Goal: Find specific page/section: Find specific page/section

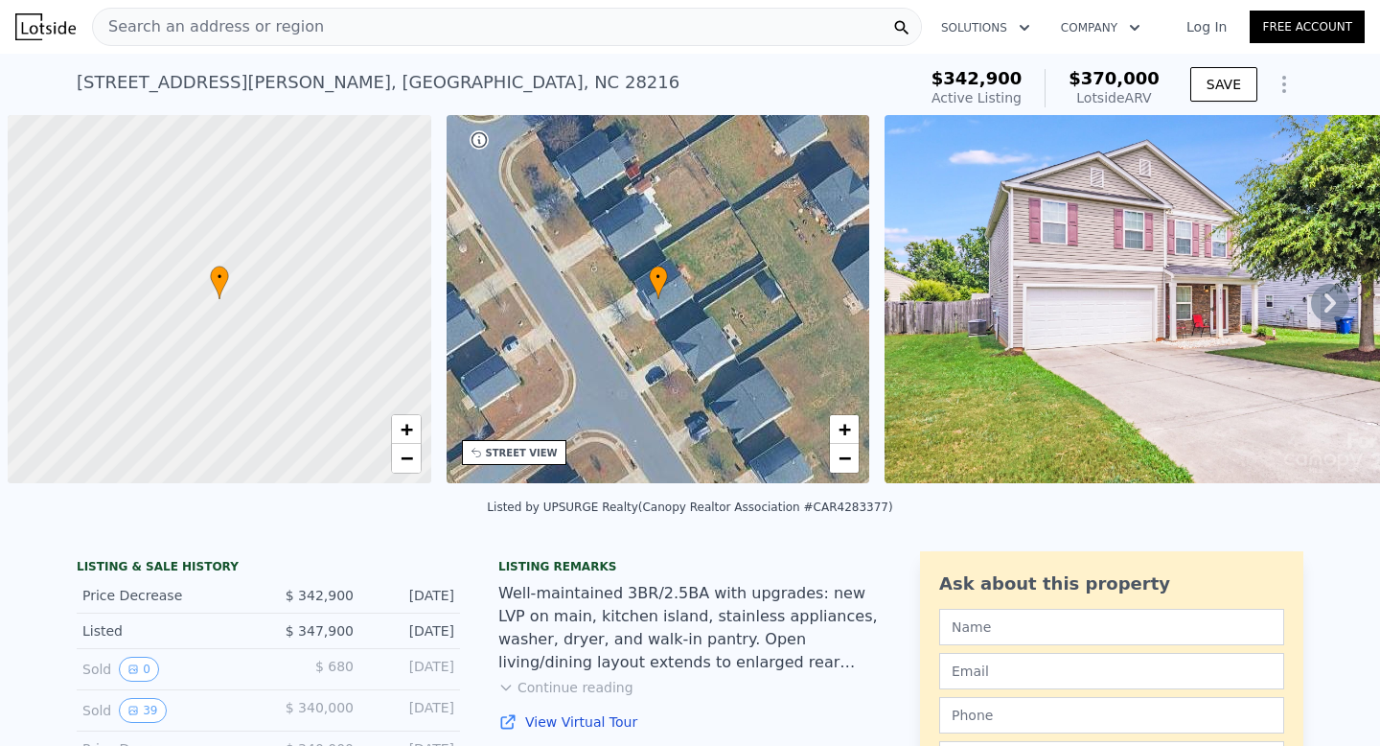
scroll to position [0, 8]
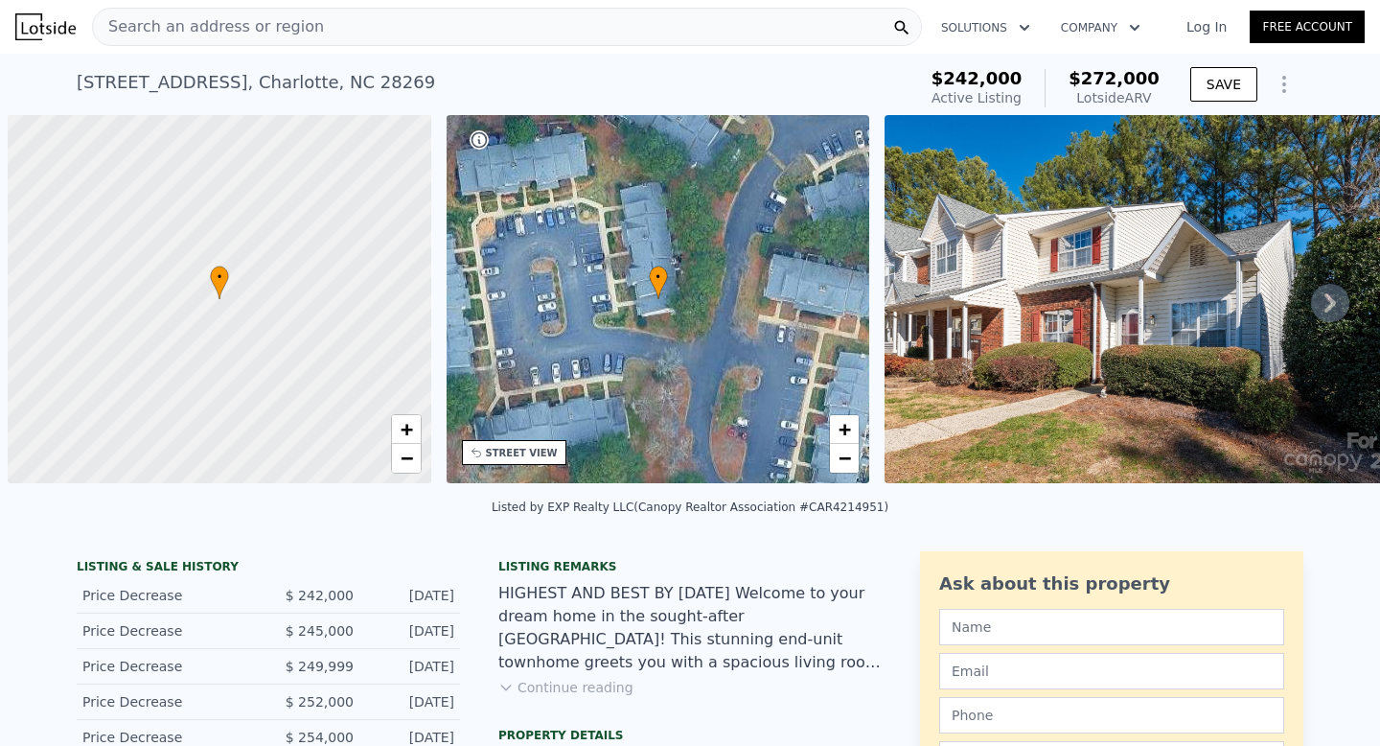
scroll to position [0, 8]
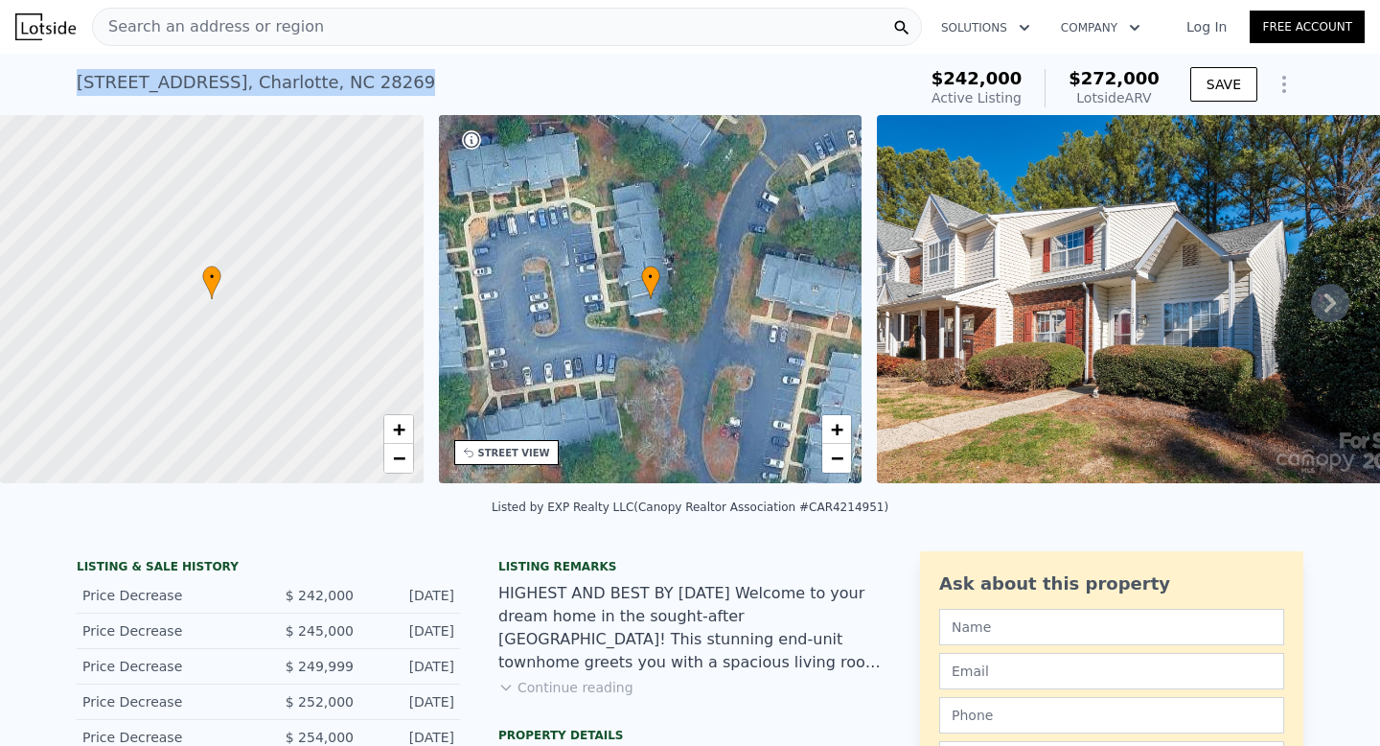
drag, startPoint x: 440, startPoint y: 77, endPoint x: 88, endPoint y: 59, distance: 352.2
click at [88, 59] on div "[STREET_ADDRESS] Active at $242k (~ARV $272k ) $242,000 Active Listing $272,000…" at bounding box center [690, 84] width 1227 height 61
copy div "[STREET_ADDRESS]"
drag, startPoint x: 335, startPoint y: 394, endPoint x: 350, endPoint y: 351, distance: 45.8
click at [350, 351] on div at bounding box center [212, 300] width 508 height 442
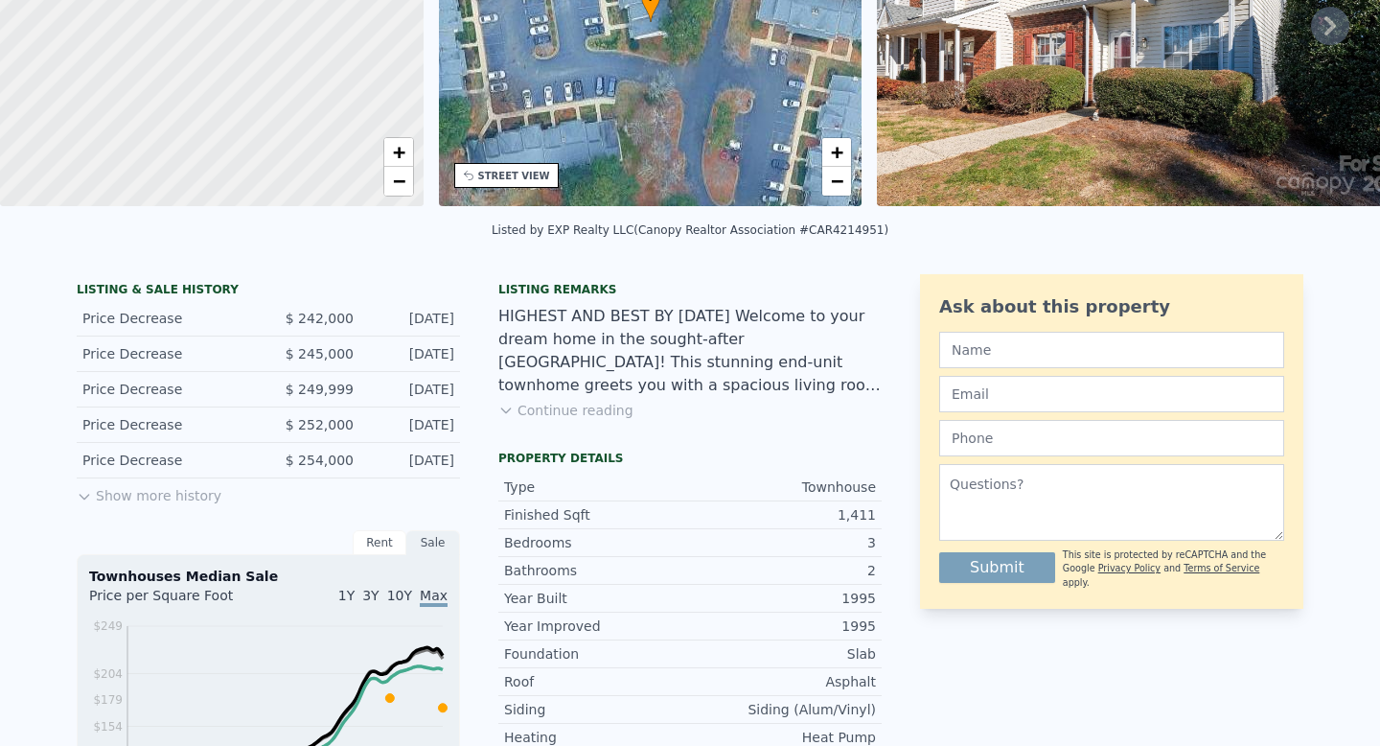
scroll to position [0, 0]
